Goal: Task Accomplishment & Management: Use online tool/utility

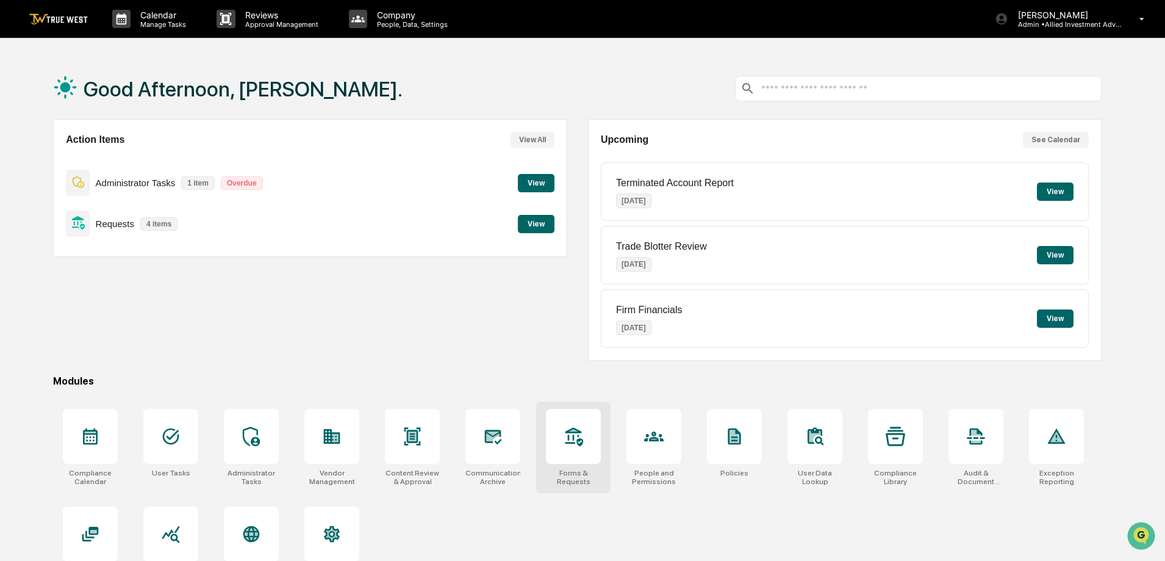
click at [570, 445] on icon at bounding box center [574, 437] width 20 height 20
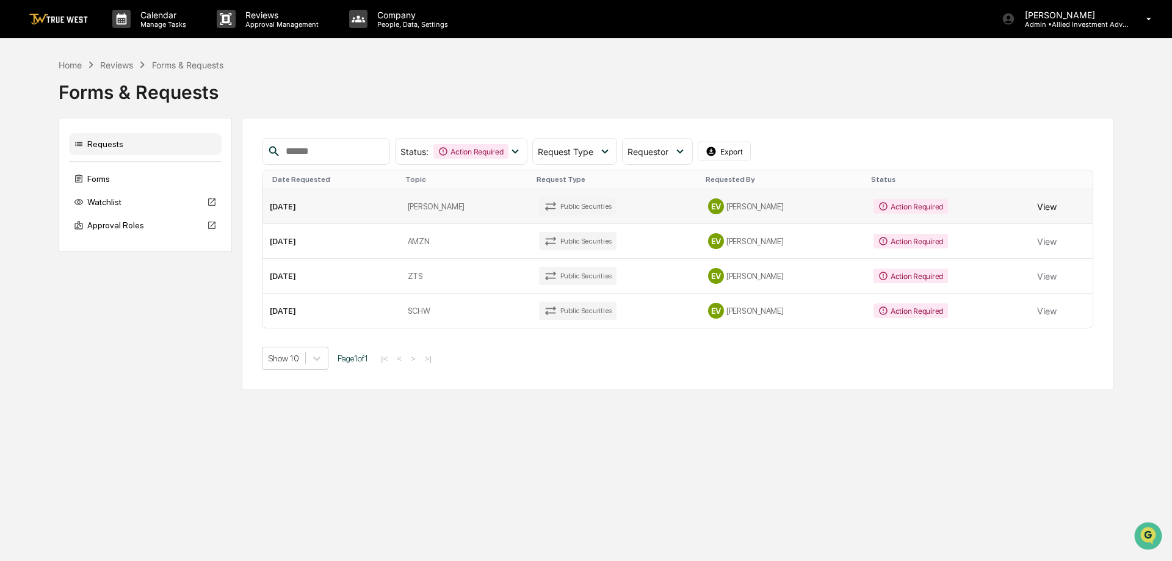
click at [1037, 204] on button "View" at bounding box center [1047, 206] width 20 height 24
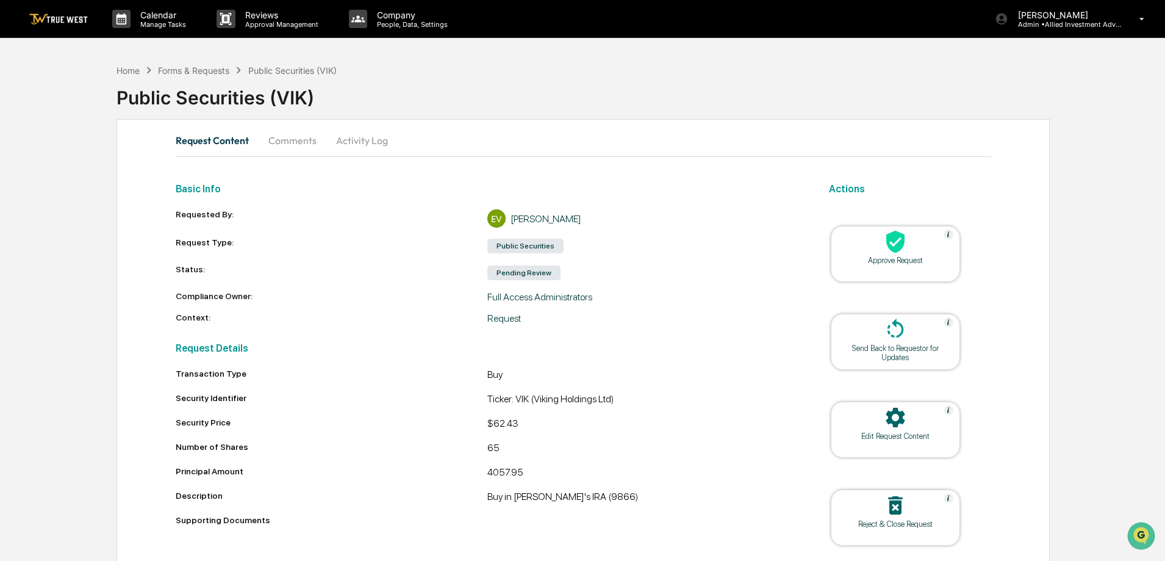
click at [881, 248] on div at bounding box center [896, 242] width 122 height 26
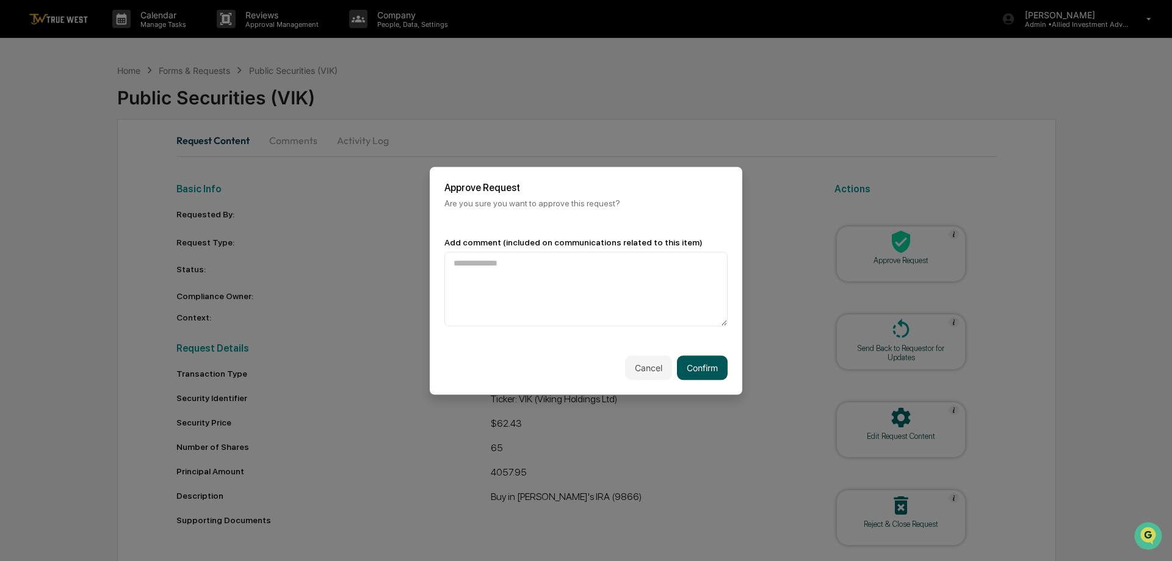
click at [700, 362] on button "Confirm" at bounding box center [702, 367] width 51 height 24
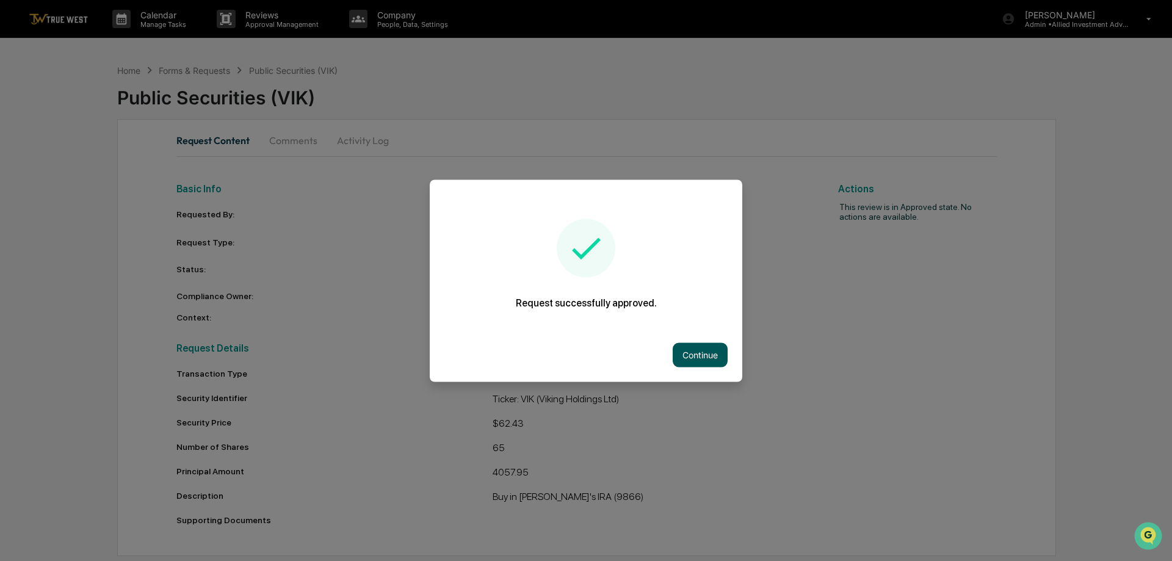
click at [701, 352] on button "Continue" at bounding box center [699, 354] width 55 height 24
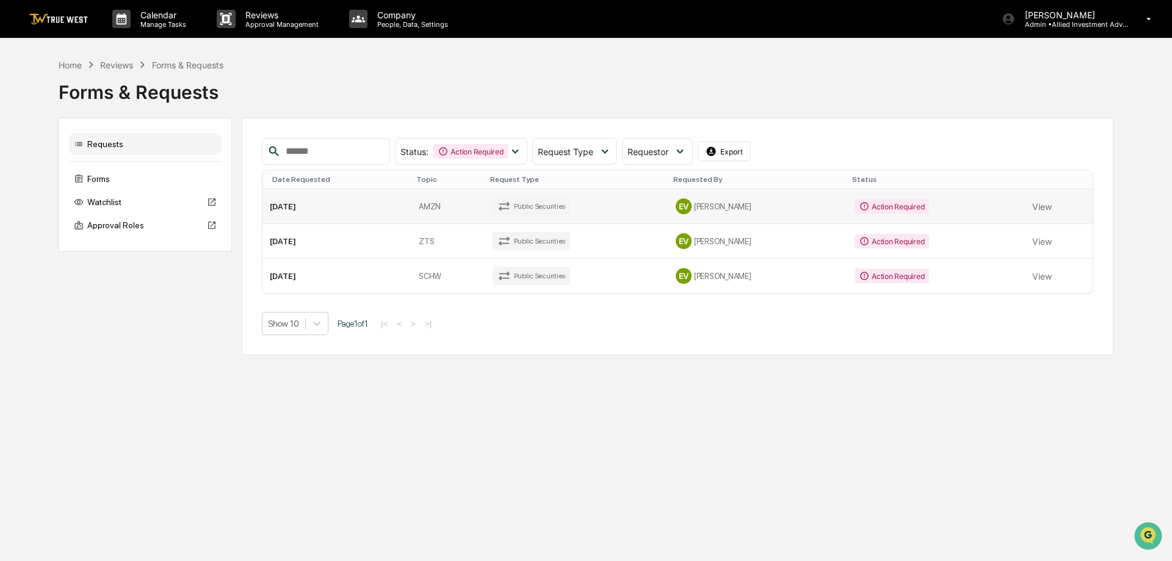
click at [869, 203] on div "Action Required" at bounding box center [891, 206] width 74 height 15
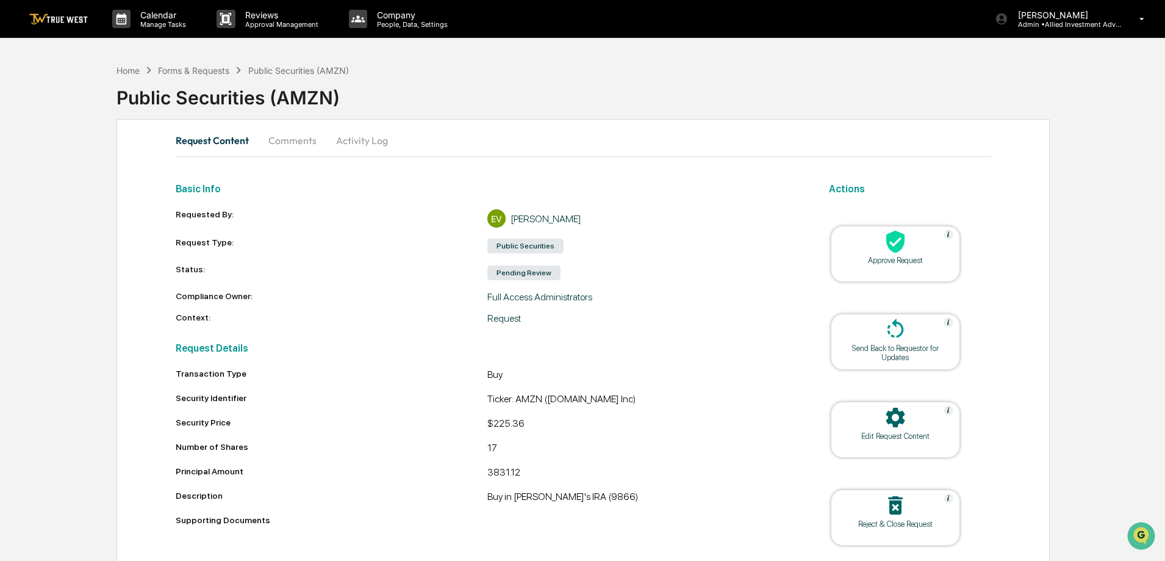
click at [902, 250] on icon at bounding box center [896, 241] width 24 height 24
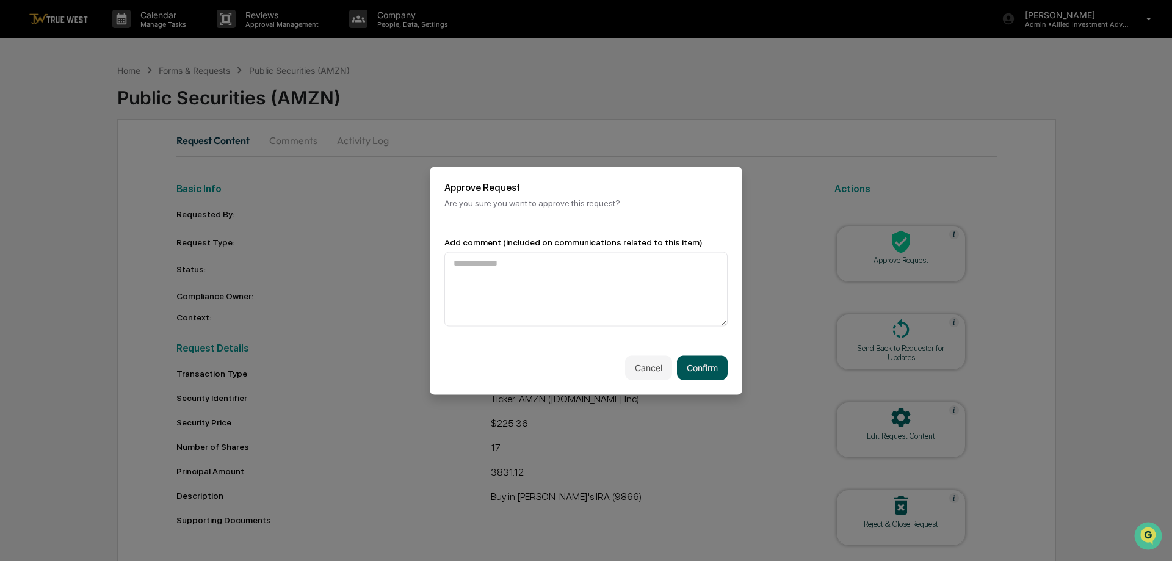
click at [690, 364] on button "Confirm" at bounding box center [702, 367] width 51 height 24
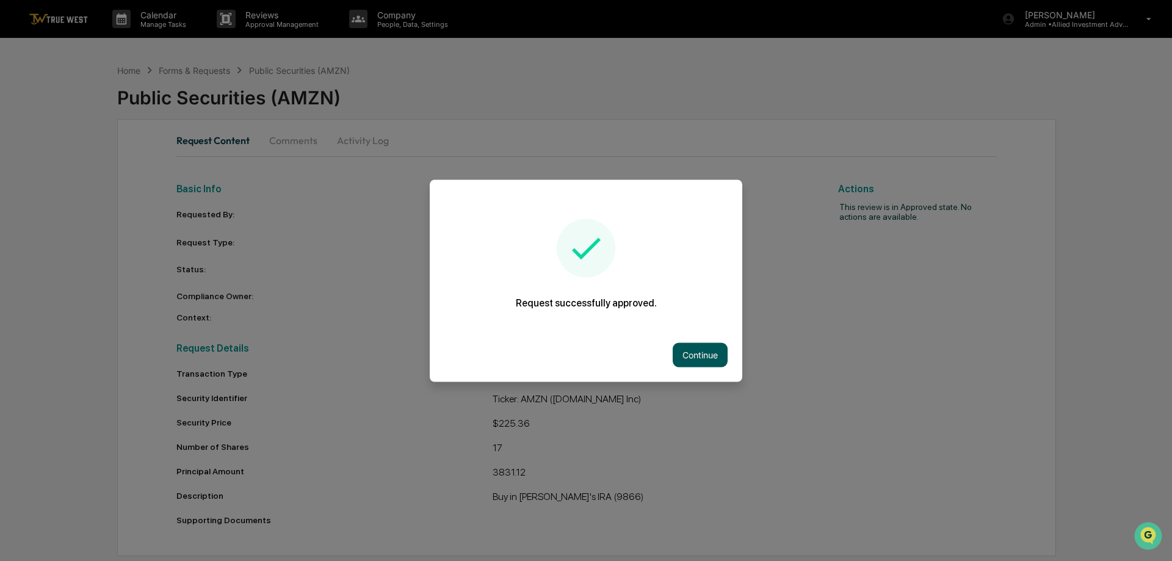
click at [704, 354] on button "Continue" at bounding box center [699, 354] width 55 height 24
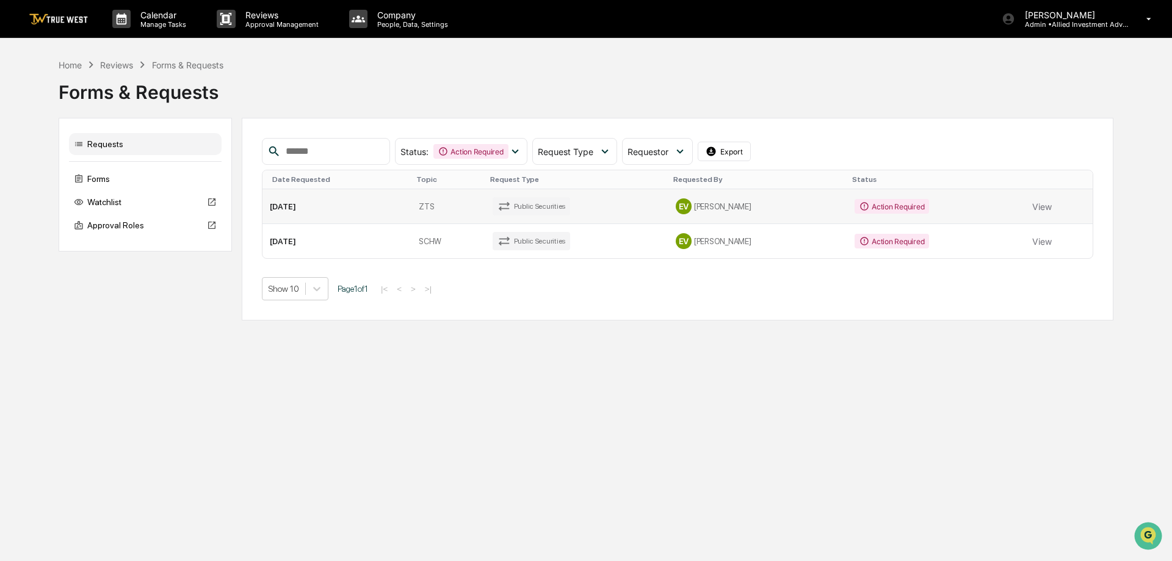
click at [868, 201] on div "Action Required" at bounding box center [891, 206] width 74 height 15
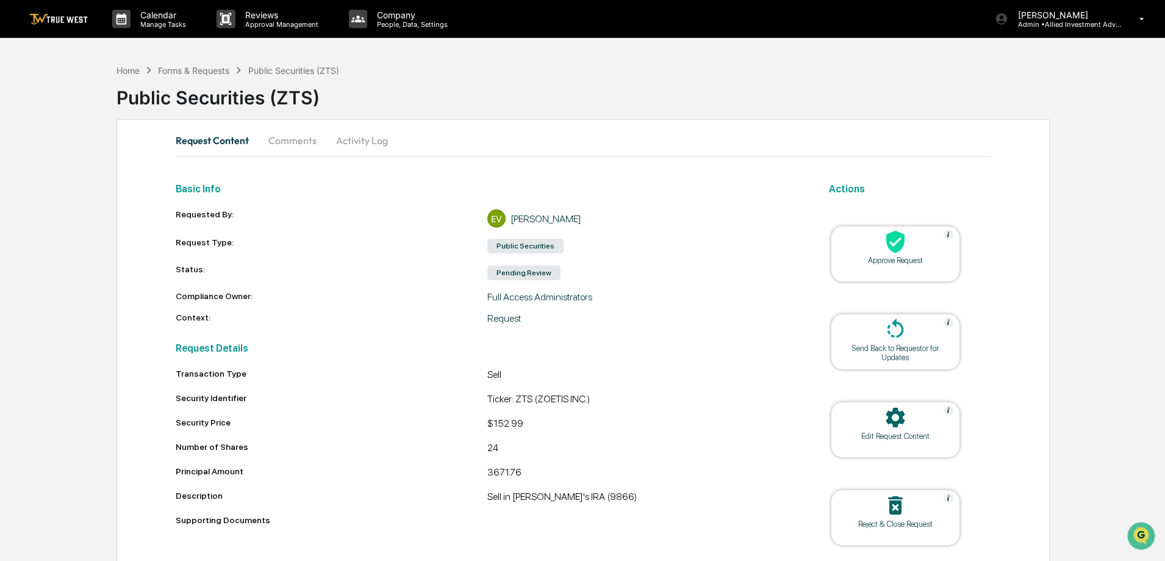
click at [913, 245] on div at bounding box center [896, 242] width 122 height 26
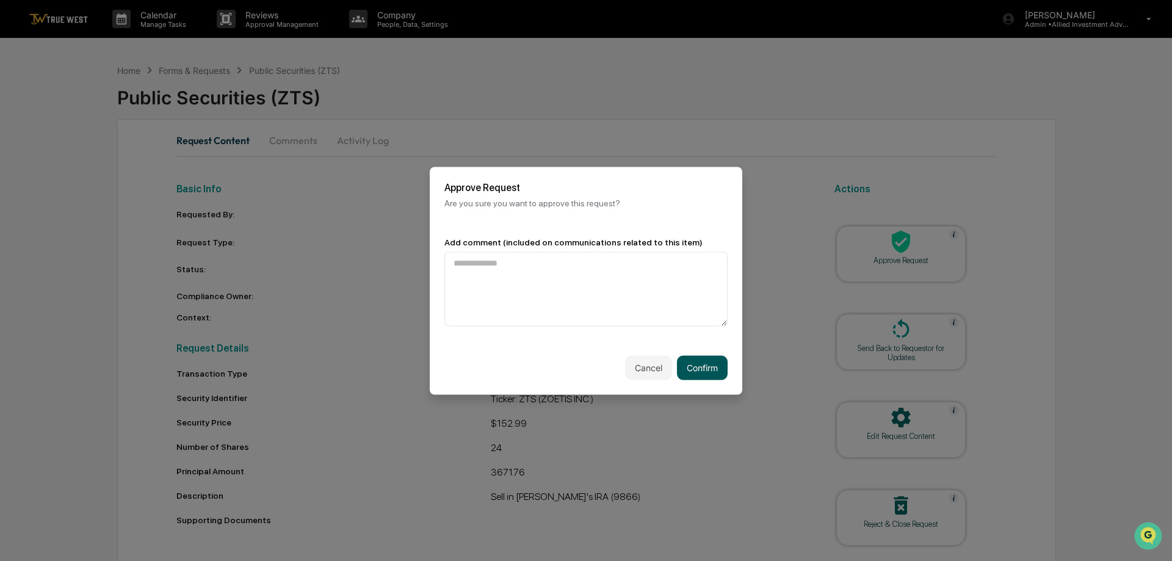
click at [687, 362] on button "Confirm" at bounding box center [702, 367] width 51 height 24
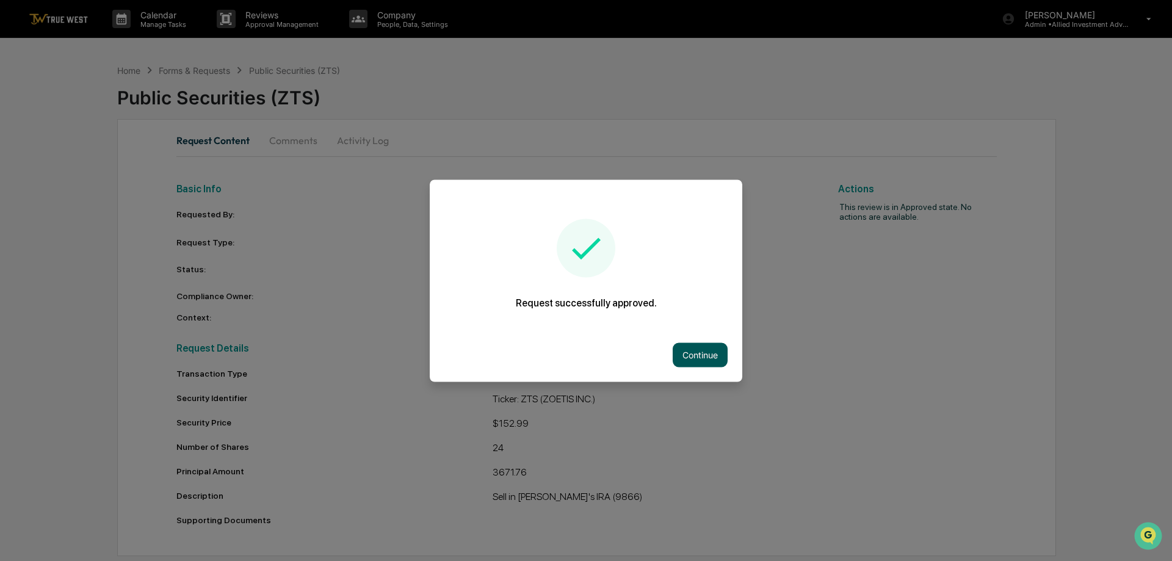
click at [705, 361] on button "Continue" at bounding box center [699, 354] width 55 height 24
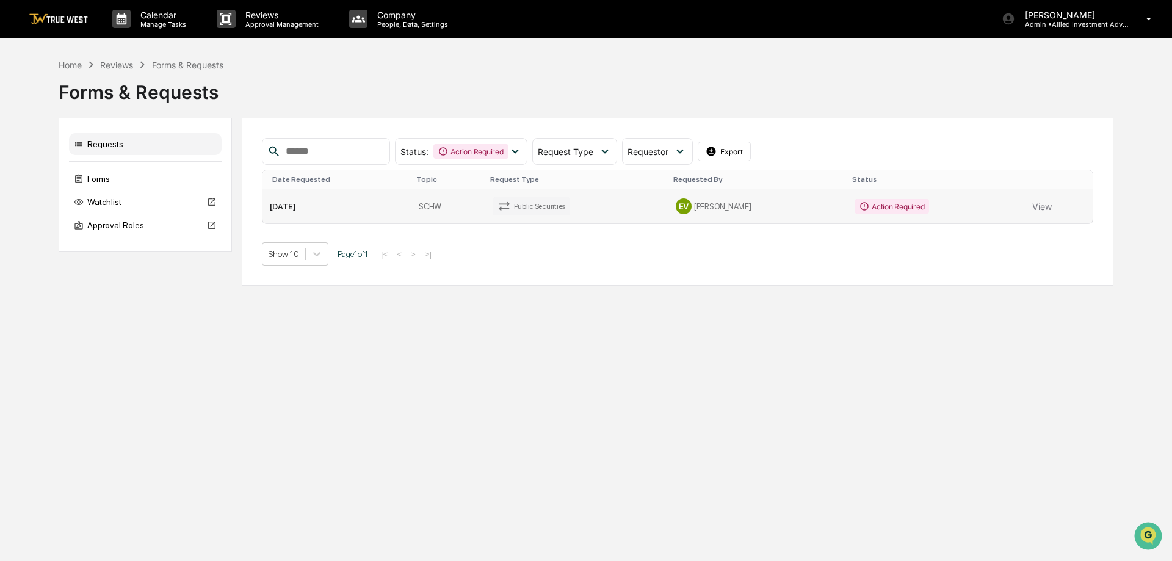
click at [876, 209] on div "Action Required" at bounding box center [891, 206] width 74 height 15
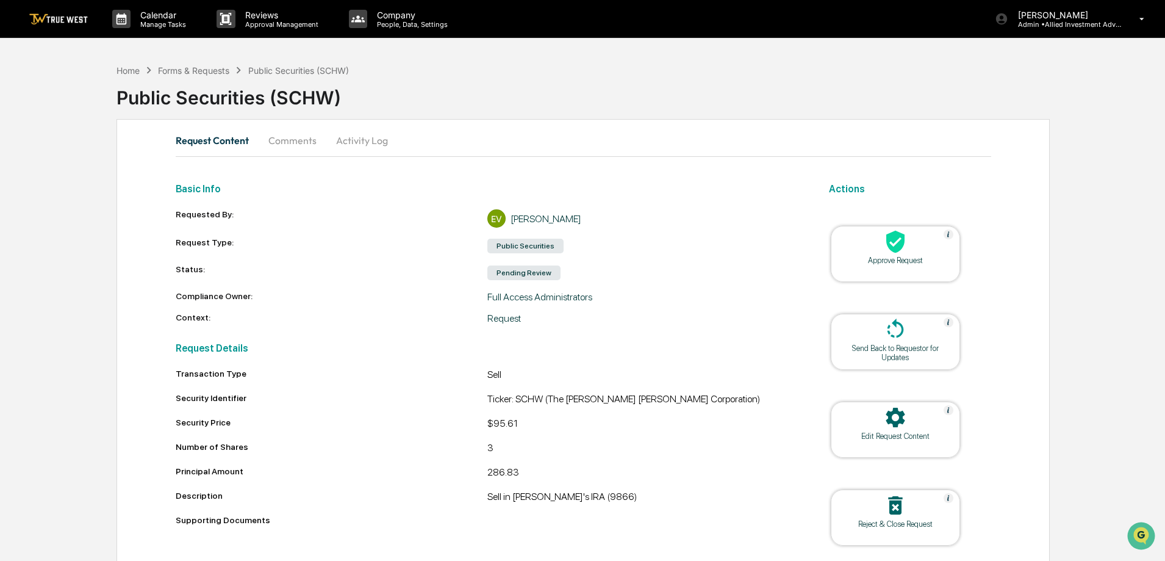
click at [875, 248] on div at bounding box center [896, 242] width 122 height 26
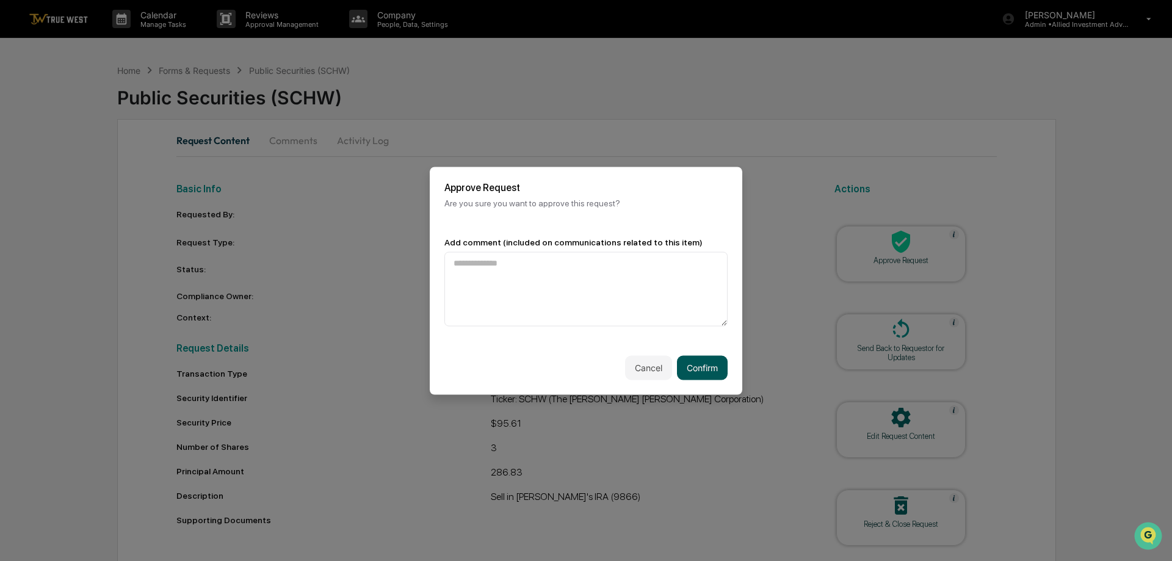
click at [702, 363] on button "Confirm" at bounding box center [702, 367] width 51 height 24
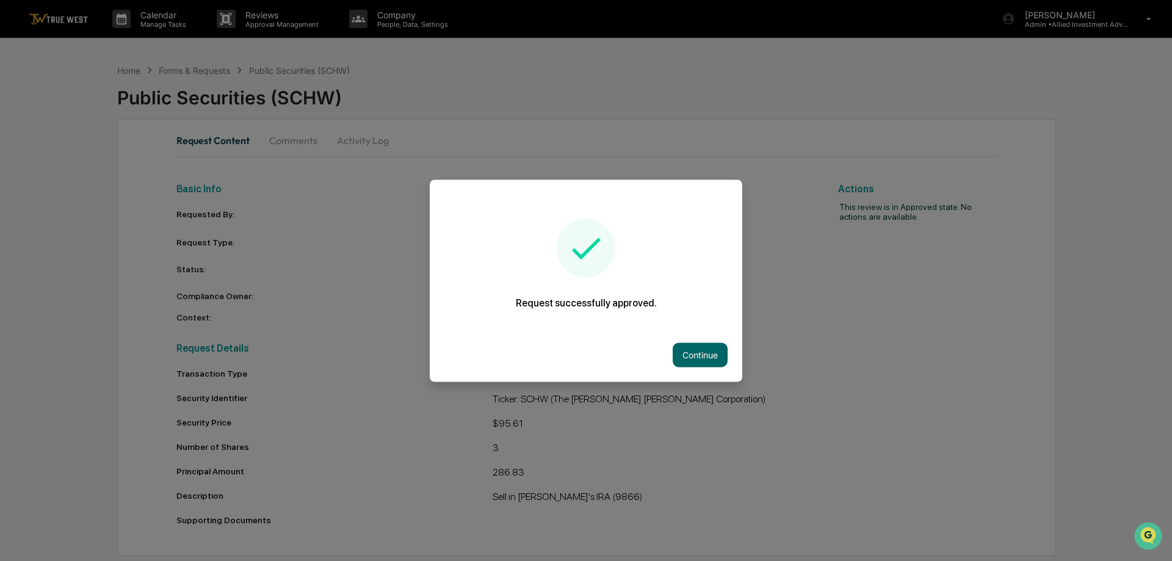
click at [704, 356] on button "Continue" at bounding box center [699, 354] width 55 height 24
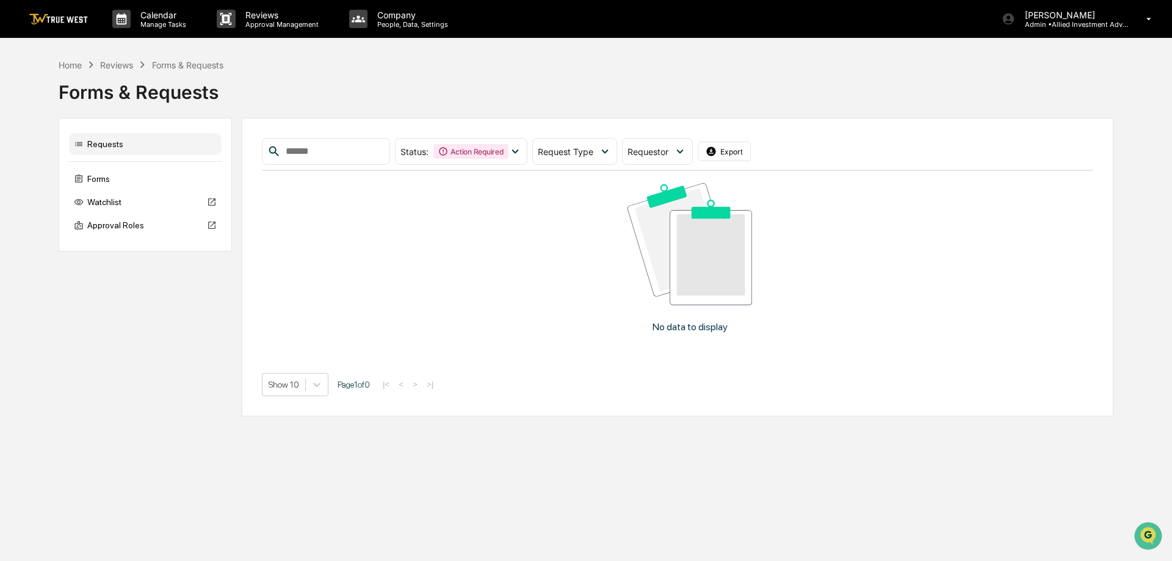
click at [72, 18] on img at bounding box center [58, 19] width 59 height 12
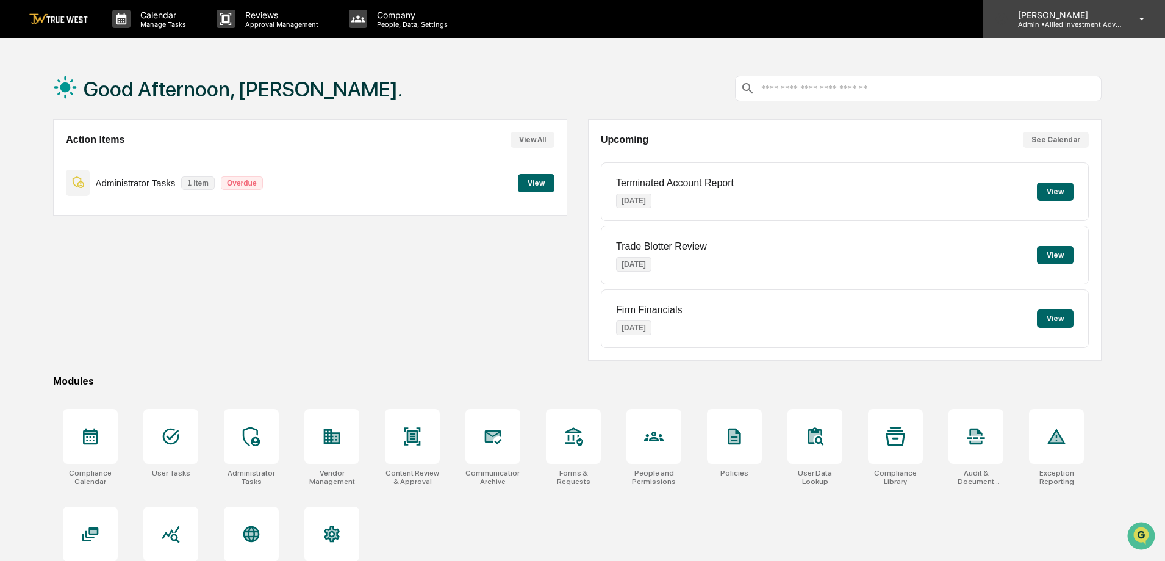
click at [1068, 23] on p "Admin • Allied Investment Advisors" at bounding box center [1065, 24] width 113 height 9
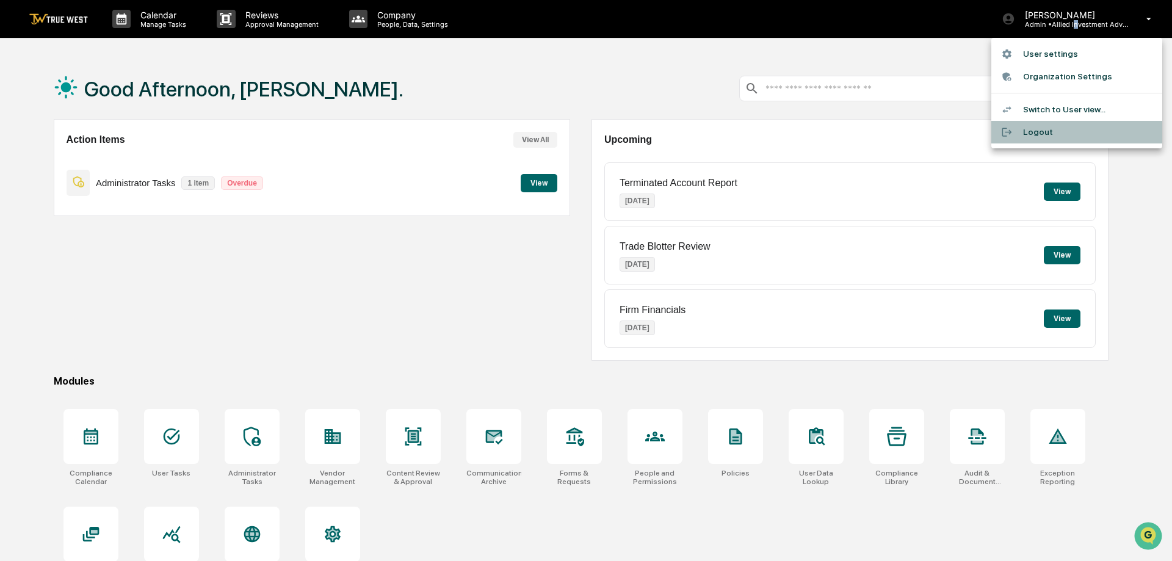
click at [1031, 135] on li "Logout" at bounding box center [1076, 132] width 171 height 23
